Goal: Information Seeking & Learning: Learn about a topic

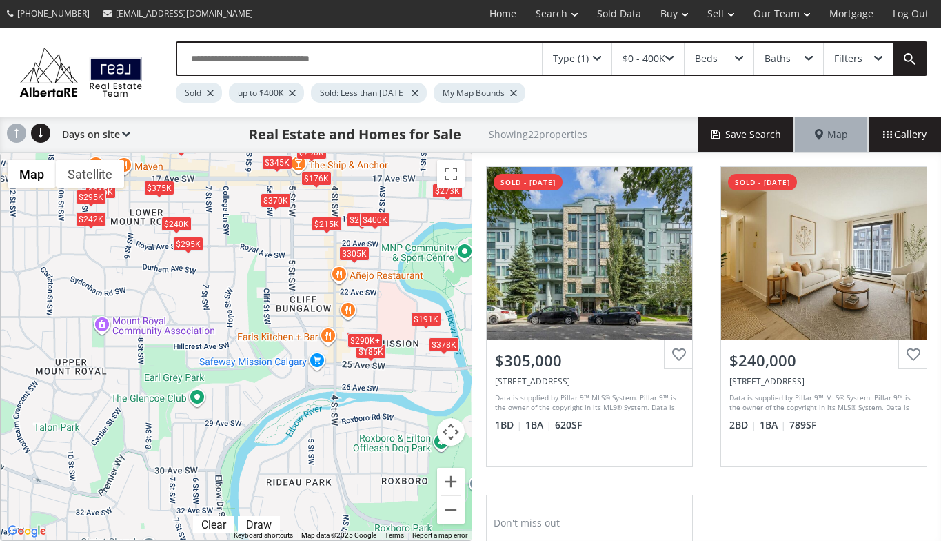
scroll to position [280, 0]
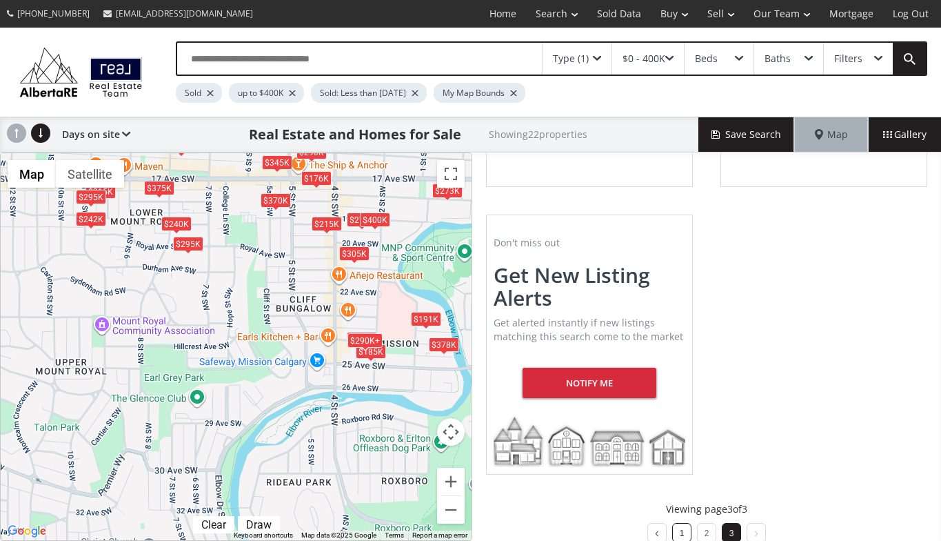
click at [680, 532] on link "1" at bounding box center [682, 533] width 5 height 10
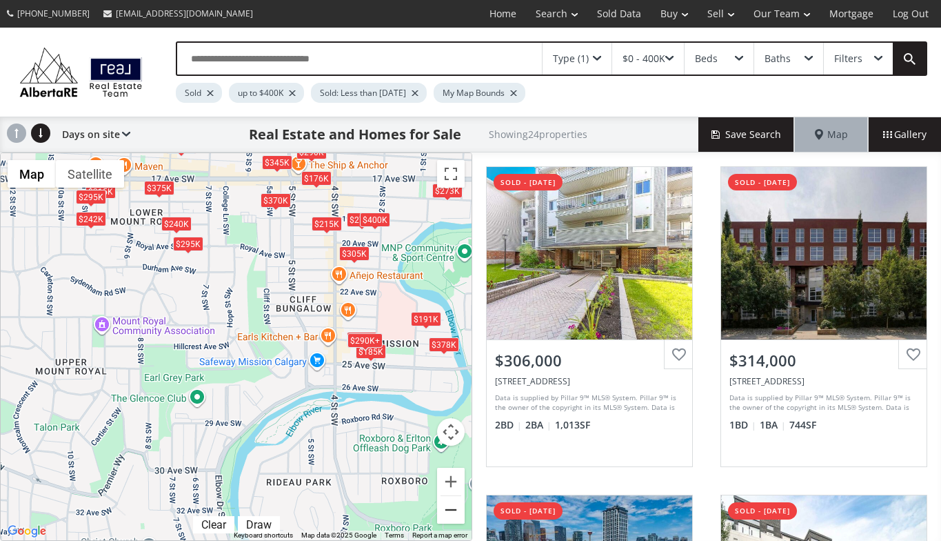
click at [450, 507] on button "Zoom out" at bounding box center [451, 510] width 28 height 28
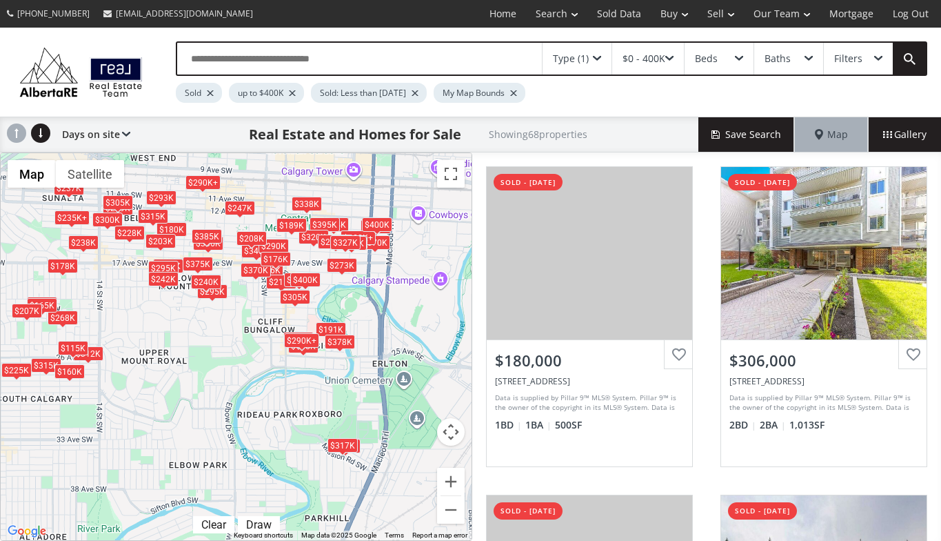
click at [229, 350] on div "$180K $306K $312K $290K+ $238K $225K $220K $315K $371K $225K+ $215K $185K $384K…" at bounding box center [236, 346] width 471 height 387
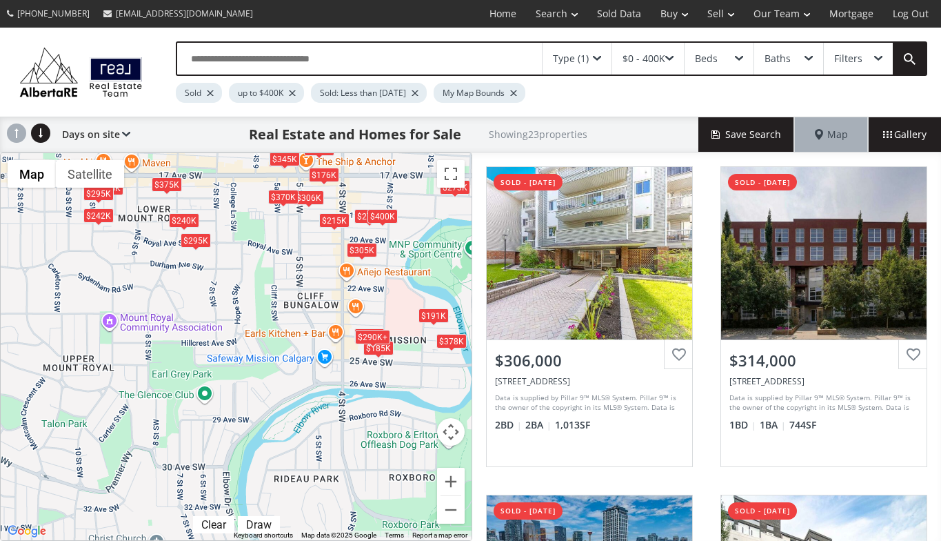
click at [288, 196] on div "$370K" at bounding box center [283, 196] width 30 height 14
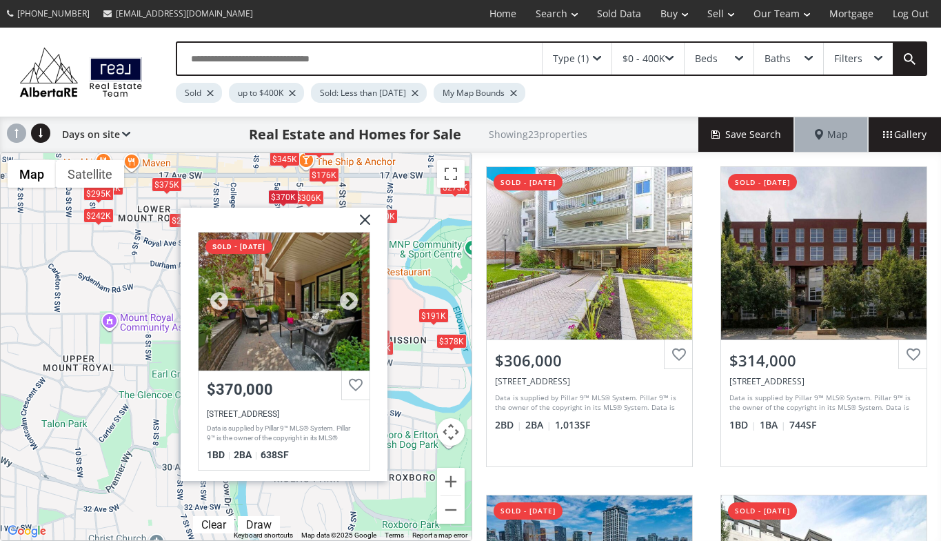
click at [279, 312] on div at bounding box center [283, 301] width 171 height 138
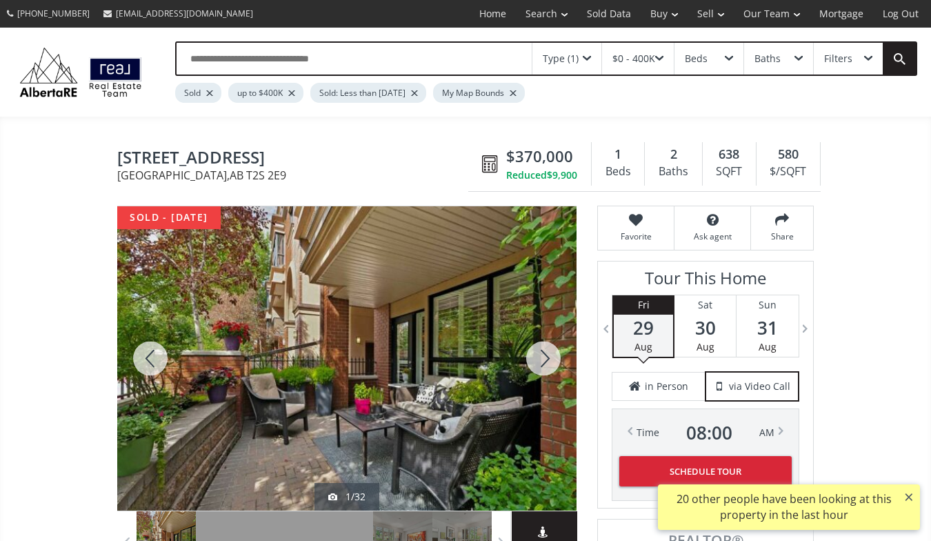
click at [547, 354] on div at bounding box center [543, 358] width 66 height 304
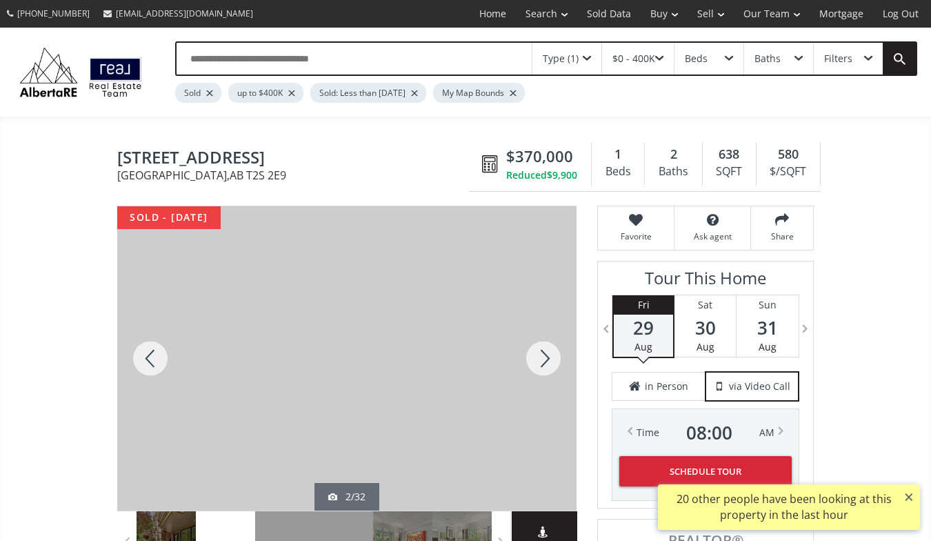
click at [547, 354] on div at bounding box center [543, 358] width 66 height 304
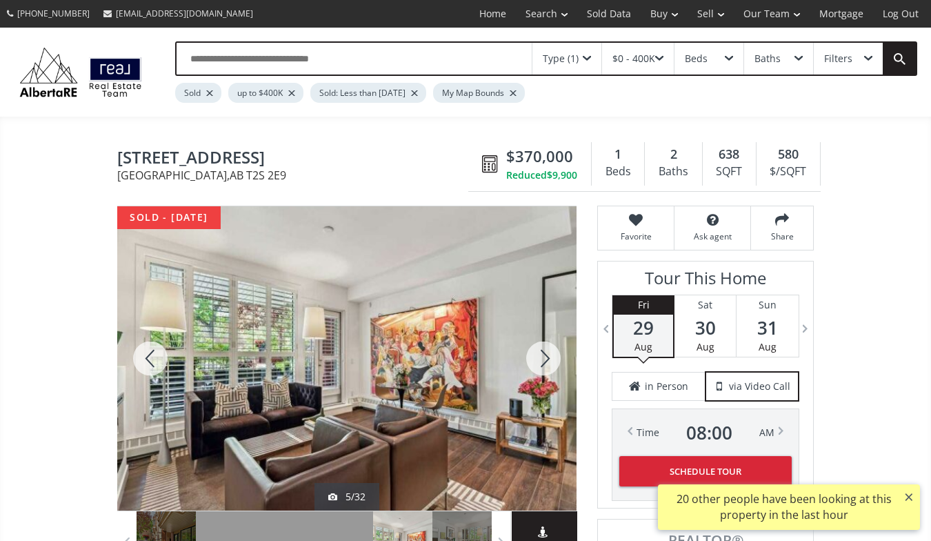
click at [547, 354] on div at bounding box center [543, 358] width 66 height 304
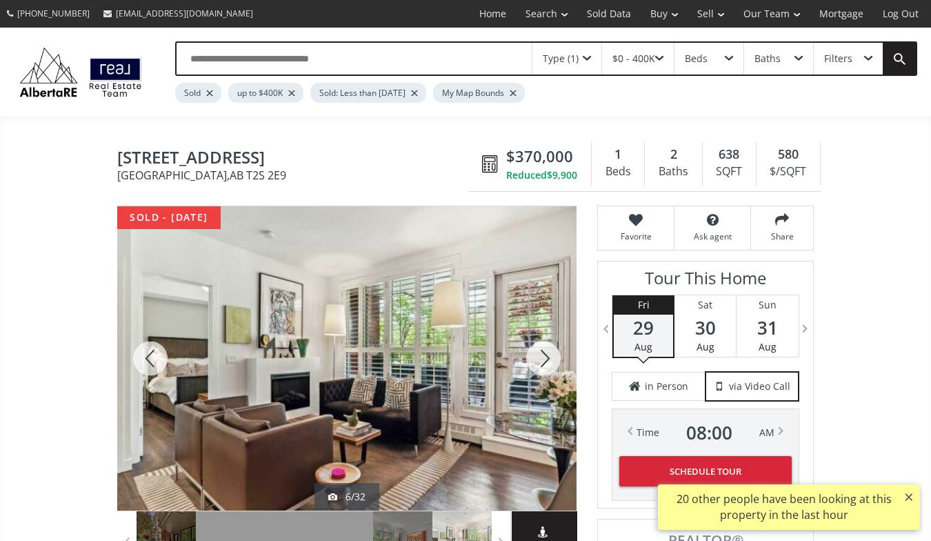
click at [547, 354] on div at bounding box center [543, 358] width 66 height 304
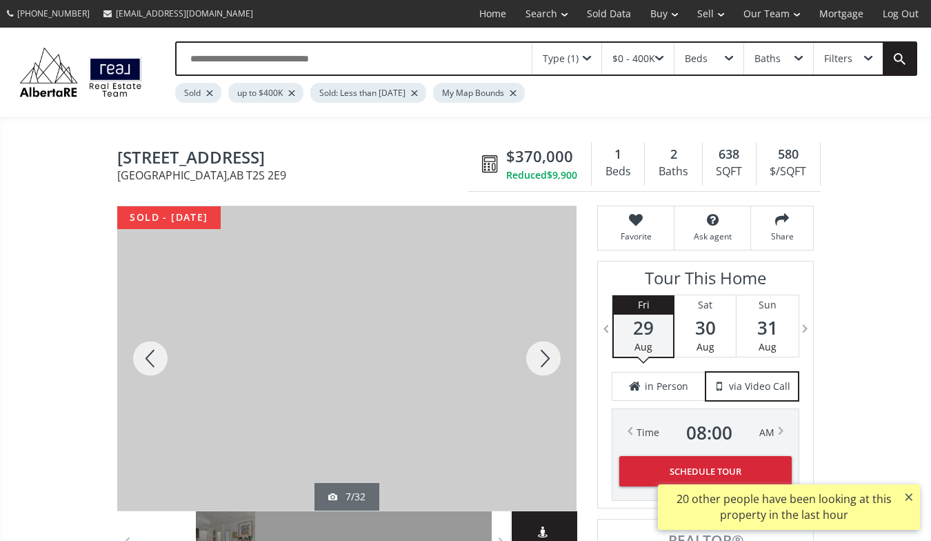
click at [547, 354] on div at bounding box center [543, 358] width 66 height 304
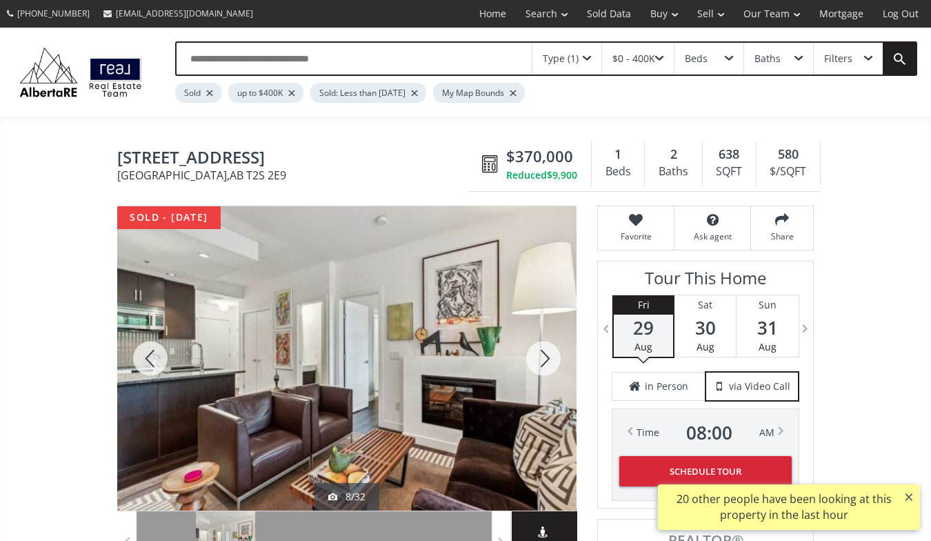
click at [547, 354] on div at bounding box center [543, 358] width 66 height 304
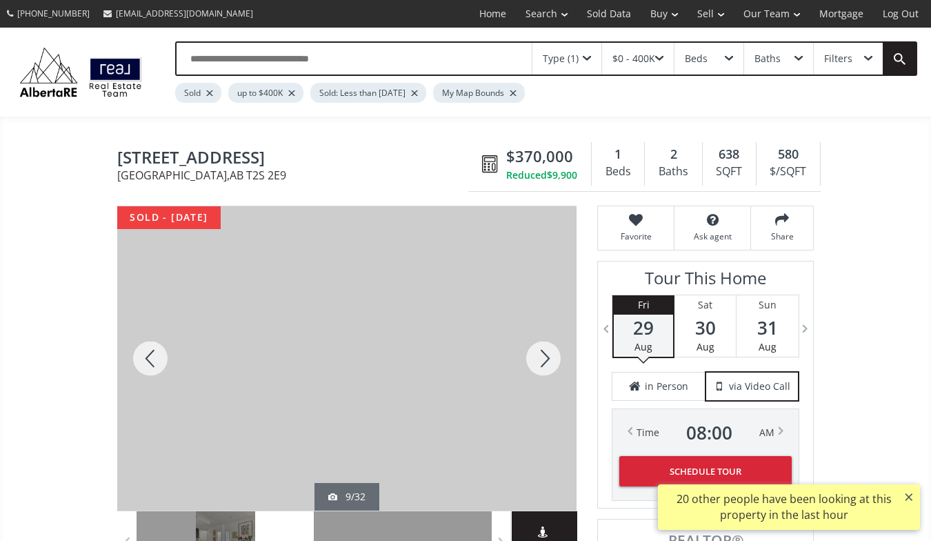
click at [547, 354] on div at bounding box center [543, 358] width 66 height 304
